Goal: Find specific page/section: Find specific page/section

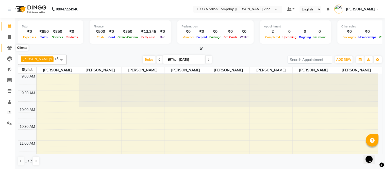
click at [8, 50] on span at bounding box center [9, 48] width 9 height 6
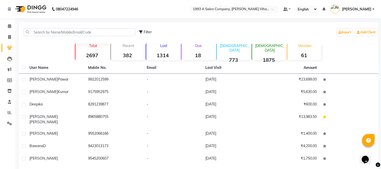
click at [301, 49] on div "Member 61" at bounding box center [304, 51] width 34 height 17
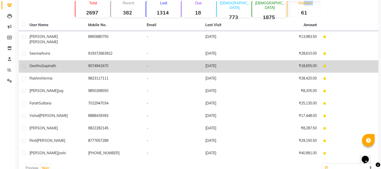
scroll to position [51, 0]
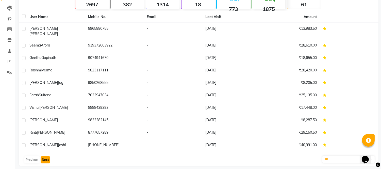
click at [46, 156] on button "Next" at bounding box center [46, 159] width 10 height 7
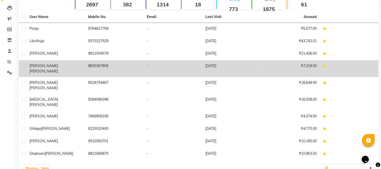
click at [42, 69] on span "[PERSON_NAME]" at bounding box center [43, 71] width 28 height 5
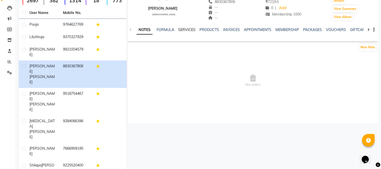
click at [187, 32] on link "SERVICES" at bounding box center [186, 29] width 17 height 5
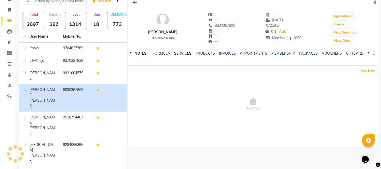
scroll to position [51, 0]
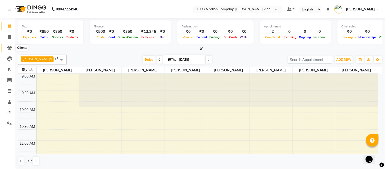
click at [9, 47] on icon at bounding box center [9, 48] width 5 height 4
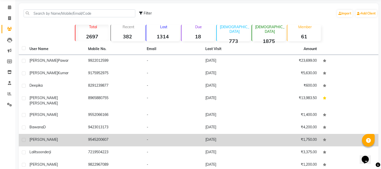
scroll to position [51, 0]
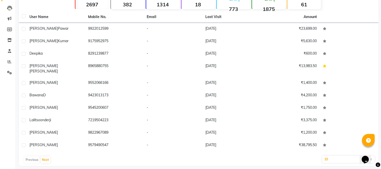
drag, startPoint x: 52, startPoint y: 155, endPoint x: 34, endPoint y: 154, distance: 18.4
click at [52, 156] on div "Previous Next" at bounding box center [199, 160] width 356 height 8
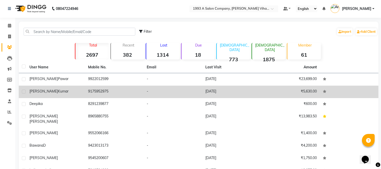
scroll to position [0, 0]
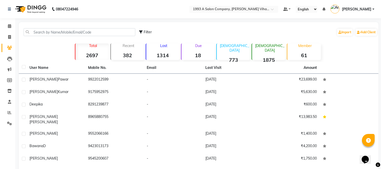
click at [302, 50] on div "Member 61" at bounding box center [304, 51] width 34 height 17
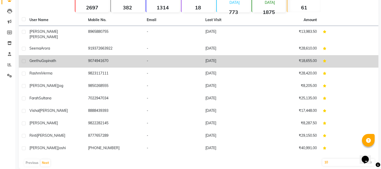
scroll to position [51, 0]
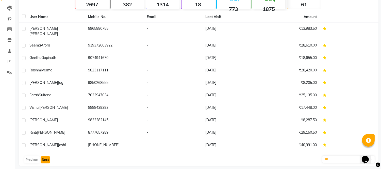
click at [48, 156] on button "Next" at bounding box center [46, 159] width 10 height 7
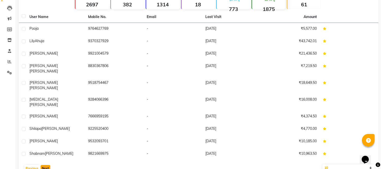
click at [46, 165] on button "Next" at bounding box center [46, 168] width 10 height 7
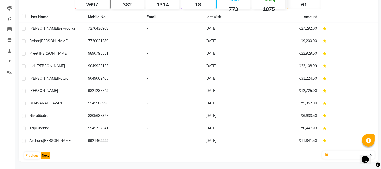
click at [42, 154] on button "Next" at bounding box center [46, 155] width 10 height 7
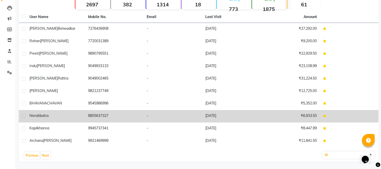
drag, startPoint x: 45, startPoint y: 119, endPoint x: 36, endPoint y: 116, distance: 9.2
click at [36, 116] on span "nivrati" at bounding box center [34, 115] width 10 height 5
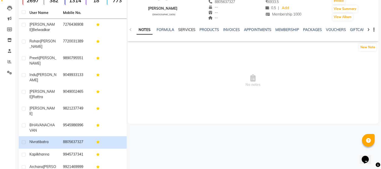
click at [190, 28] on link "SERVICES" at bounding box center [186, 29] width 17 height 5
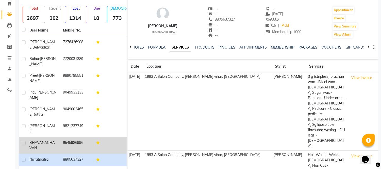
scroll to position [61, 0]
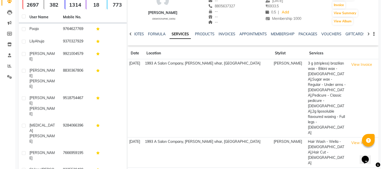
scroll to position [33, 0]
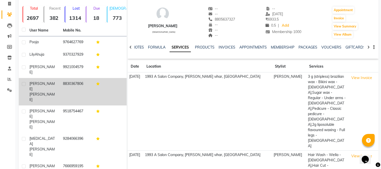
click at [68, 78] on td "8830367806" at bounding box center [77, 91] width 34 height 27
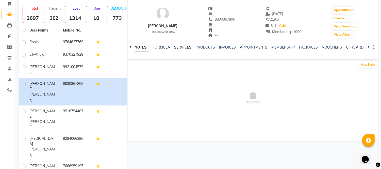
click at [179, 49] on link "SERVICES" at bounding box center [182, 47] width 17 height 5
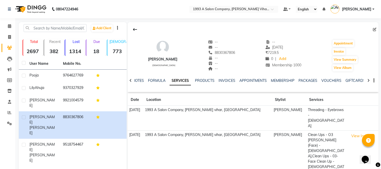
drag, startPoint x: 215, startPoint y: 53, endPoint x: 242, endPoint y: 55, distance: 27.0
click at [242, 55] on div "[PERSON_NAME] [DEMOGRAPHIC_DATA] -- -- 8830367806 -- -- -- -- [DATE] ₹ 7219.5 0…" at bounding box center [253, 53] width 251 height 38
click at [246, 36] on div "[PERSON_NAME] [DEMOGRAPHIC_DATA] -- -- 8830367806 -- -- -- -- [DATE] ₹ 7219.5 0…" at bounding box center [253, 53] width 251 height 38
click at [6, 27] on span at bounding box center [9, 26] width 9 height 6
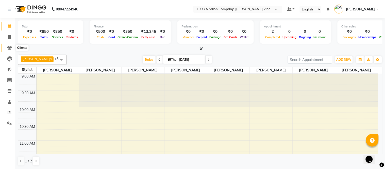
click at [8, 47] on icon at bounding box center [9, 48] width 5 height 4
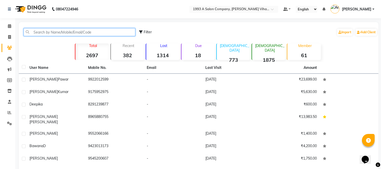
click at [56, 34] on input "text" at bounding box center [80, 32] width 112 height 8
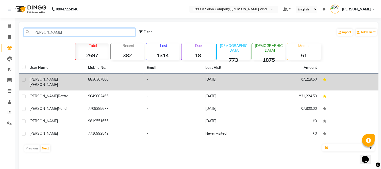
type input "[PERSON_NAME]"
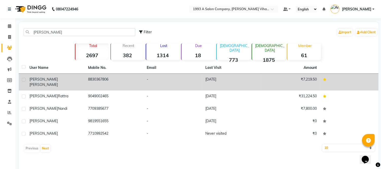
click at [86, 79] on td "8830367806" at bounding box center [114, 82] width 59 height 17
